Goal: Information Seeking & Learning: Stay updated

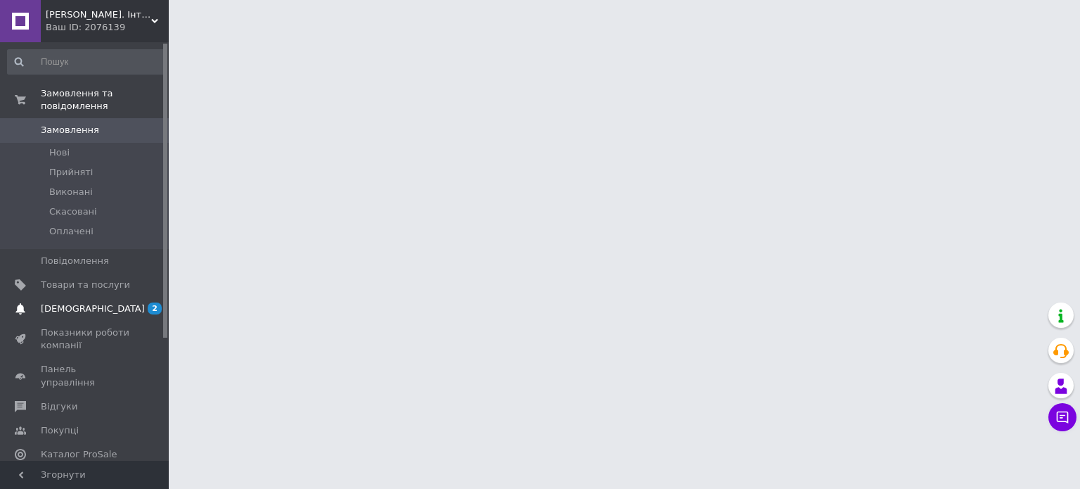
click at [128, 297] on link "Сповіщення 2 0" at bounding box center [86, 309] width 173 height 24
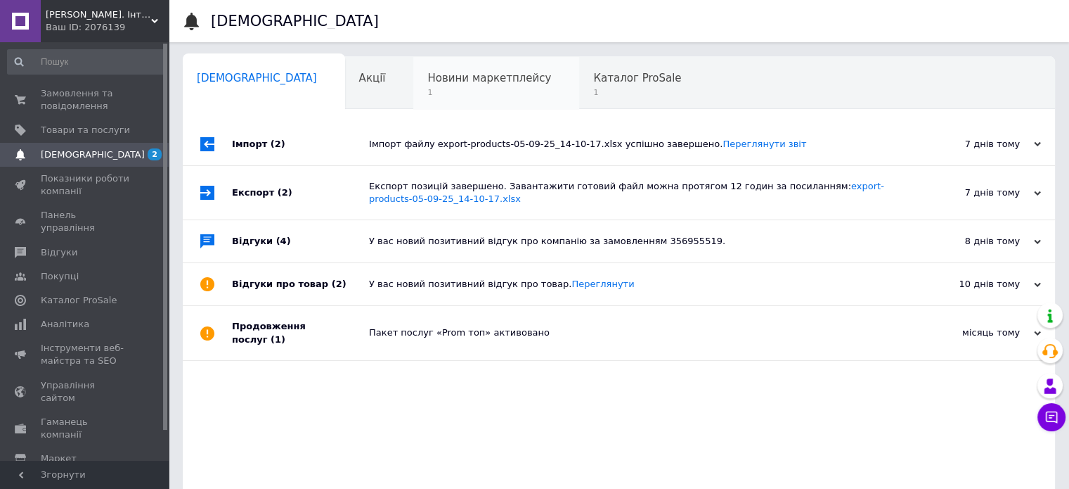
click at [413, 106] on div "Новини маркетплейсу 1" at bounding box center [496, 83] width 166 height 53
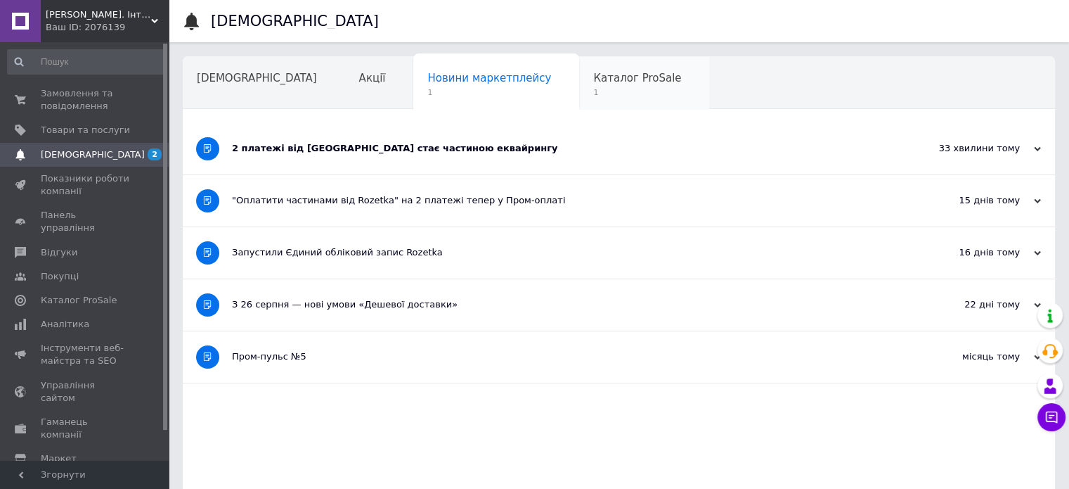
click at [593, 95] on span "1" at bounding box center [637, 92] width 88 height 11
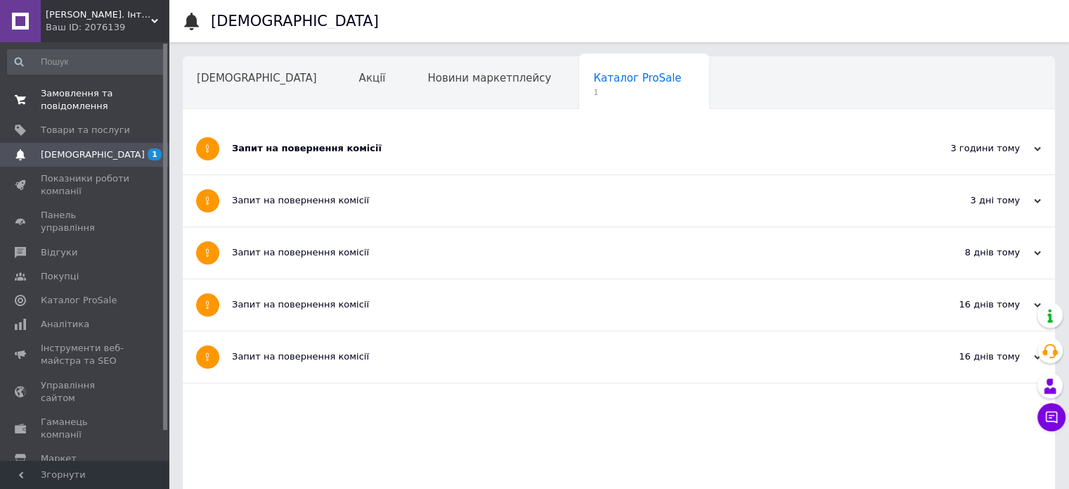
click at [84, 99] on span "Замовлення та повідомлення" at bounding box center [85, 99] width 89 height 25
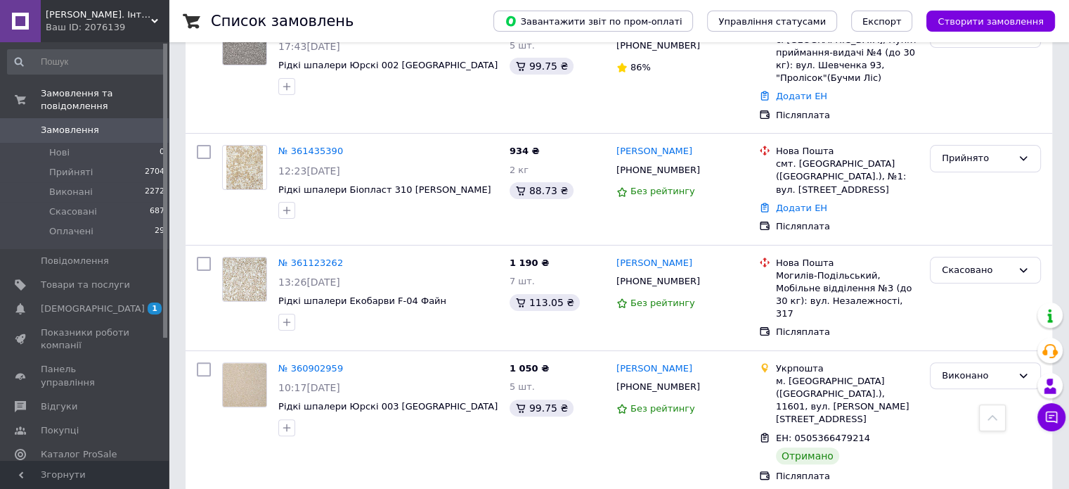
scroll to position [317, 0]
